Goal: Transaction & Acquisition: Purchase product/service

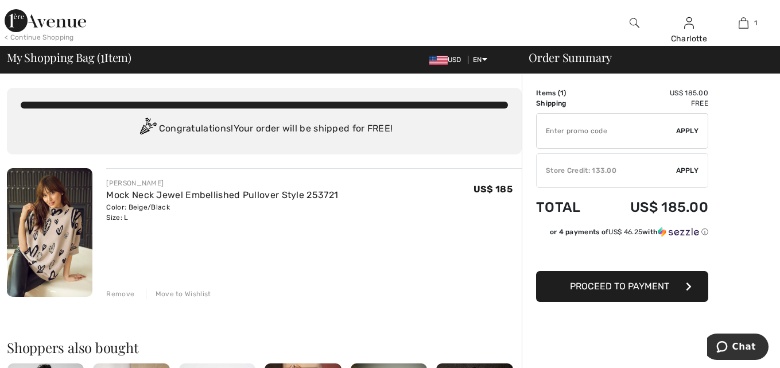
click at [686, 166] on span "Apply" at bounding box center [687, 170] width 23 height 10
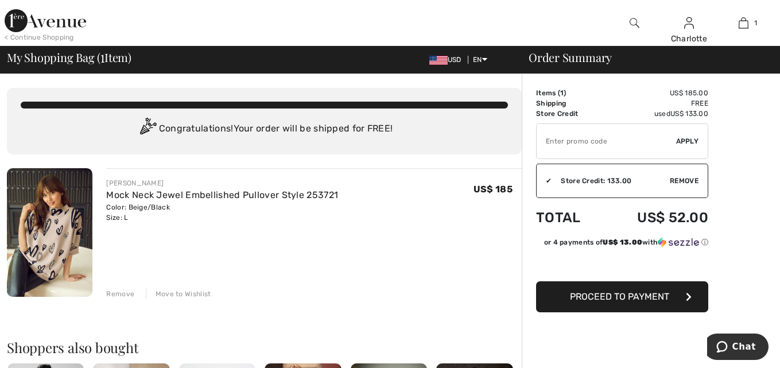
click at [620, 297] on span "Proceed to Payment" at bounding box center [619, 296] width 99 height 11
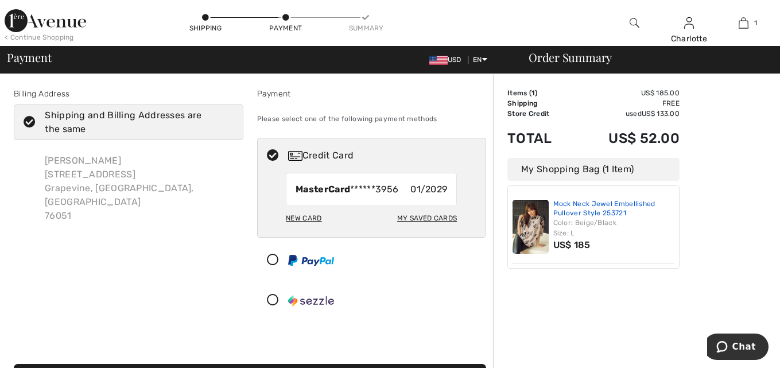
click at [594, 204] on link "Mock Neck Jewel Embellished Pullover Style 253721" at bounding box center [614, 209] width 122 height 18
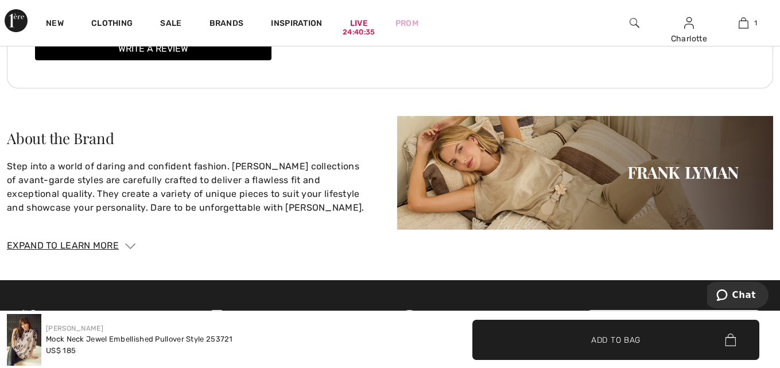
scroll to position [1836, 0]
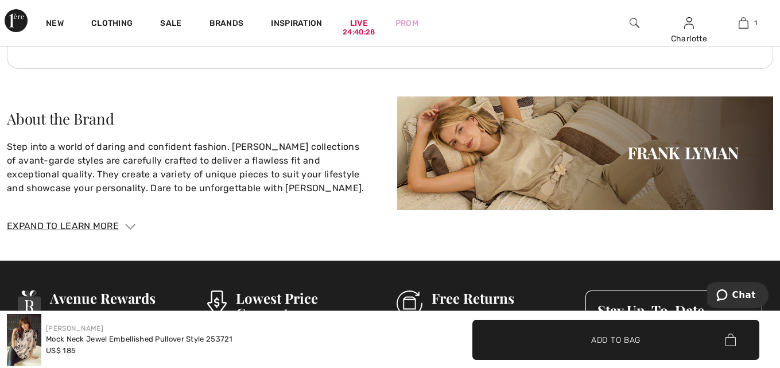
click at [117, 222] on div "Expand to Learn More" at bounding box center [390, 226] width 766 height 14
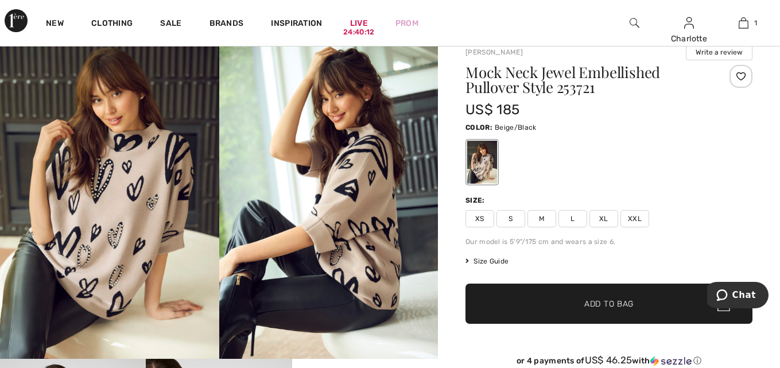
scroll to position [57, 0]
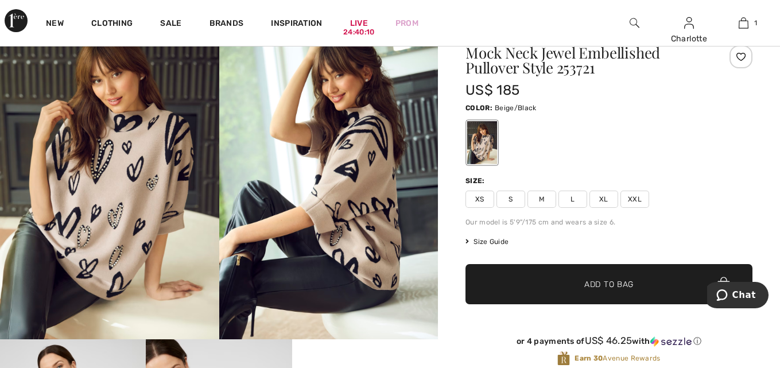
click at [487, 242] on span "Size Guide" at bounding box center [486, 241] width 43 height 10
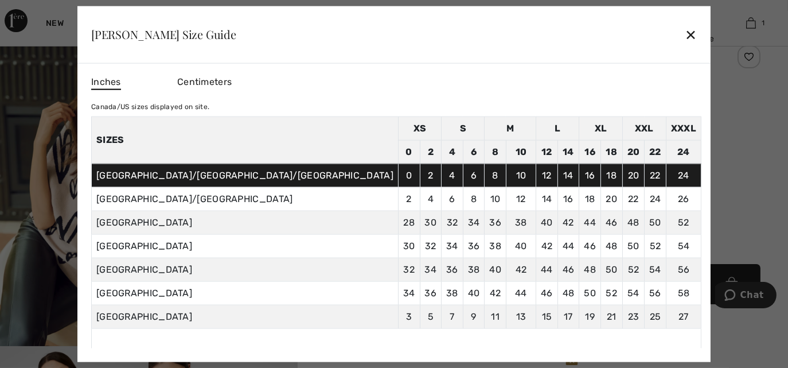
click at [685, 37] on div "✕" at bounding box center [691, 34] width 12 height 24
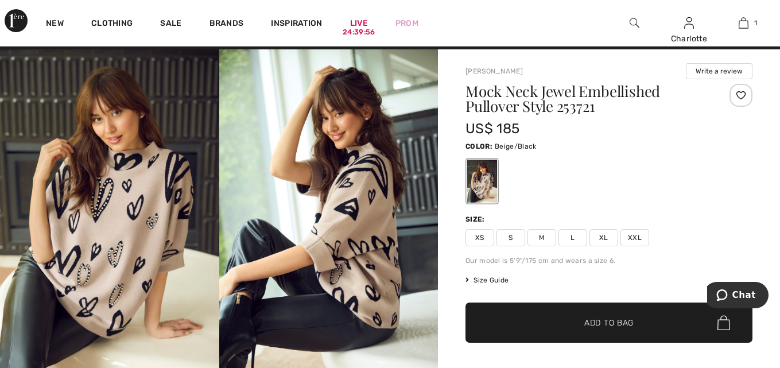
scroll to position [0, 0]
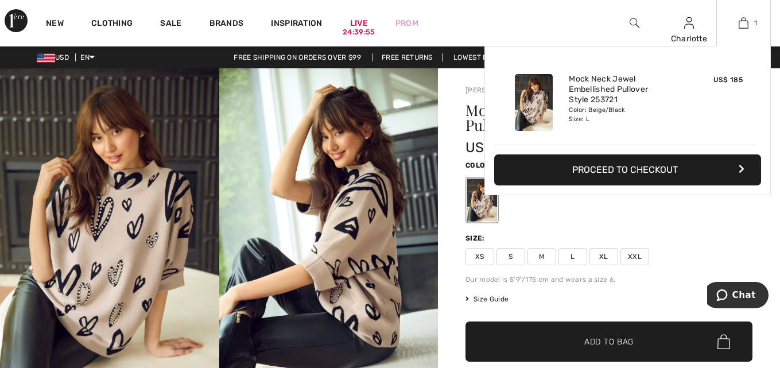
click at [744, 24] on img at bounding box center [743, 23] width 10 height 14
click at [611, 169] on button "Proceed to Checkout" at bounding box center [627, 169] width 267 height 31
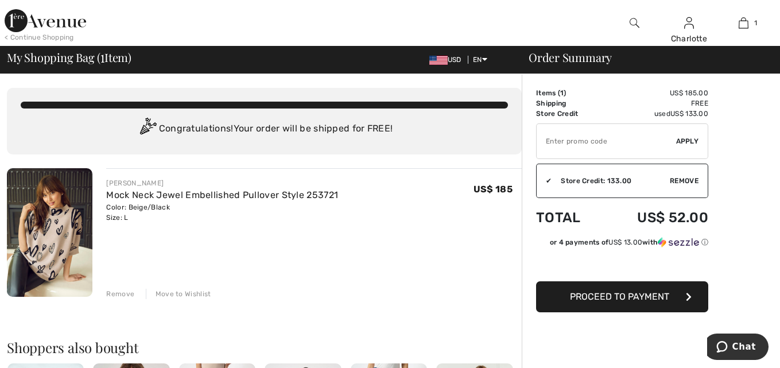
click at [651, 300] on span "Proceed to Payment" at bounding box center [619, 296] width 99 height 11
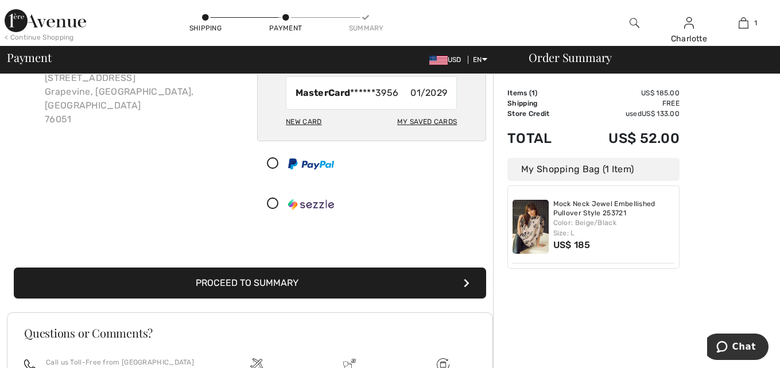
scroll to position [115, 0]
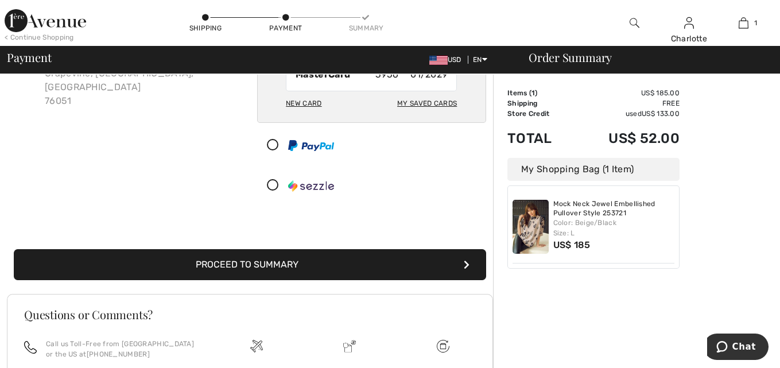
click at [250, 267] on button "Proceed to Summary" at bounding box center [250, 264] width 472 height 31
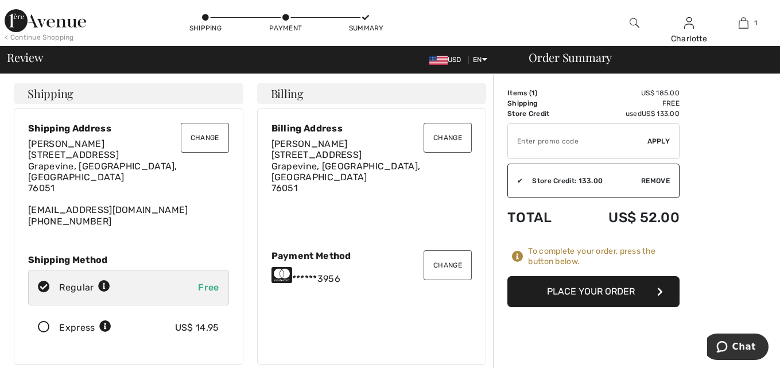
click at [600, 287] on button "Place Your Order" at bounding box center [593, 291] width 172 height 31
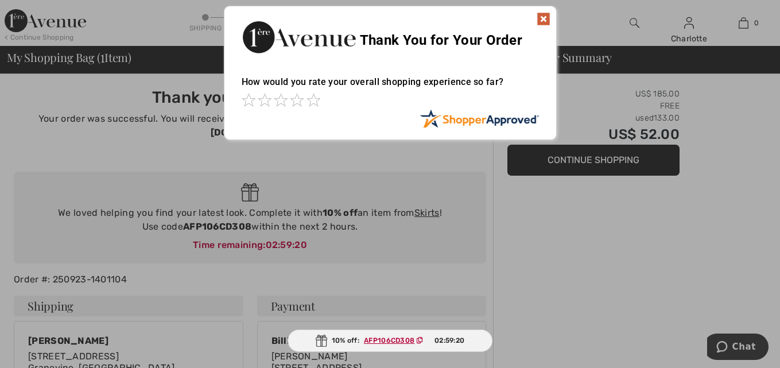
click at [545, 19] on img at bounding box center [544, 19] width 14 height 14
